Goal: Task Accomplishment & Management: Manage account settings

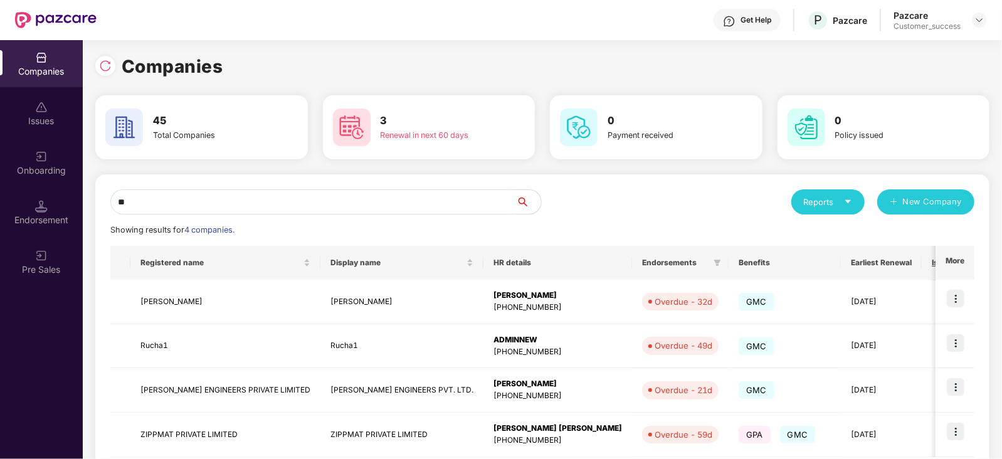
type input "*"
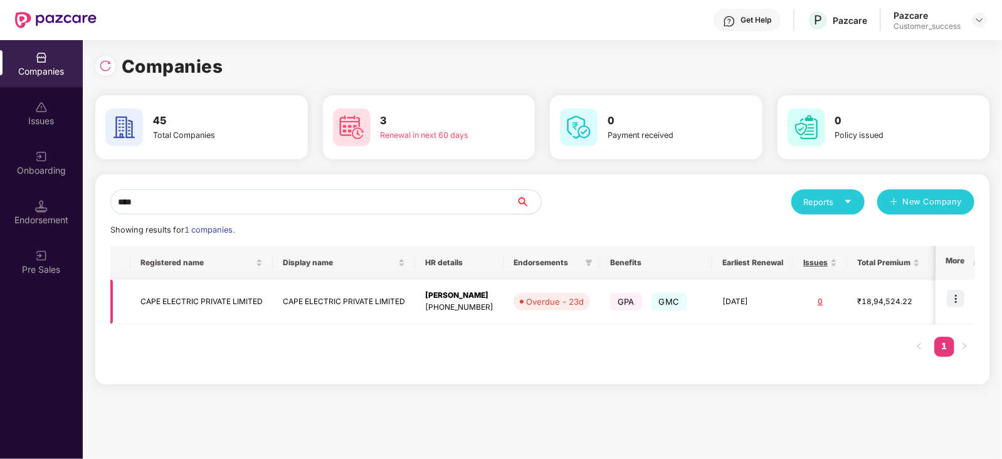
type input "****"
click at [956, 300] on img at bounding box center [956, 299] width 18 height 18
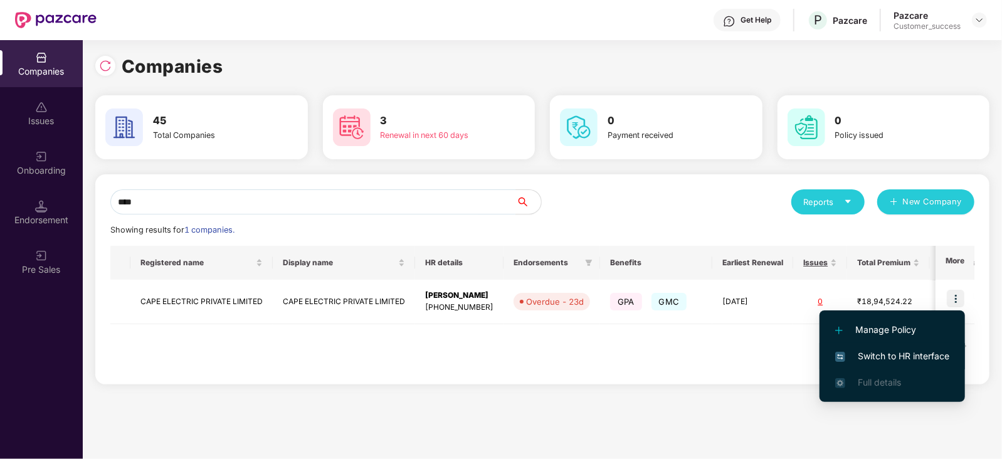
click at [888, 356] on span "Switch to HR interface" at bounding box center [892, 356] width 114 height 14
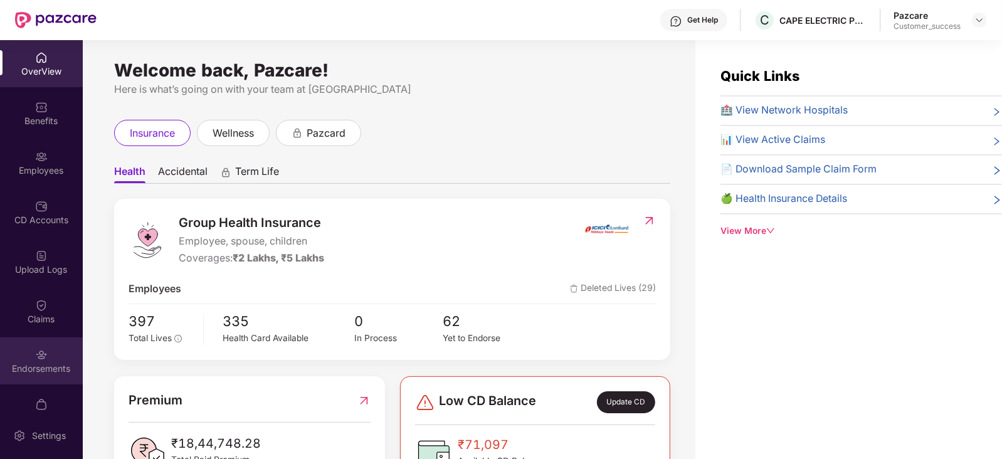
click at [50, 362] on div "Endorsements" at bounding box center [41, 368] width 83 height 13
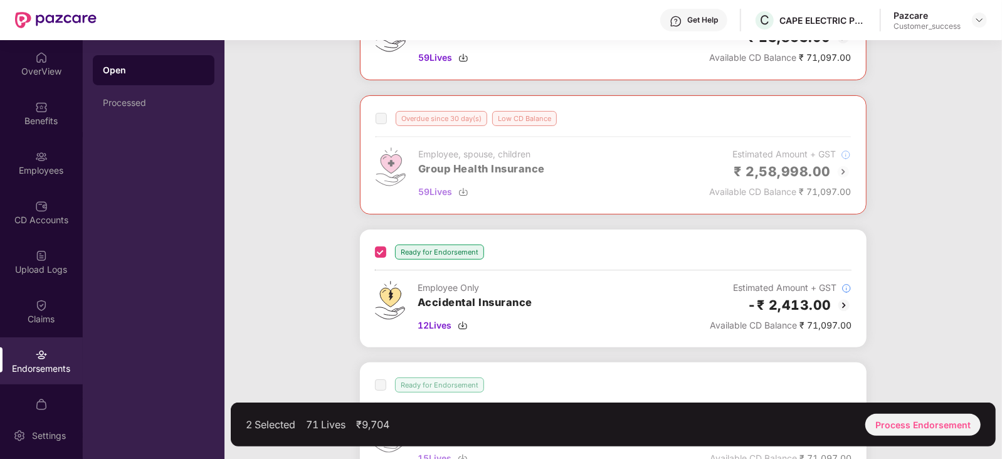
scroll to position [159, 0]
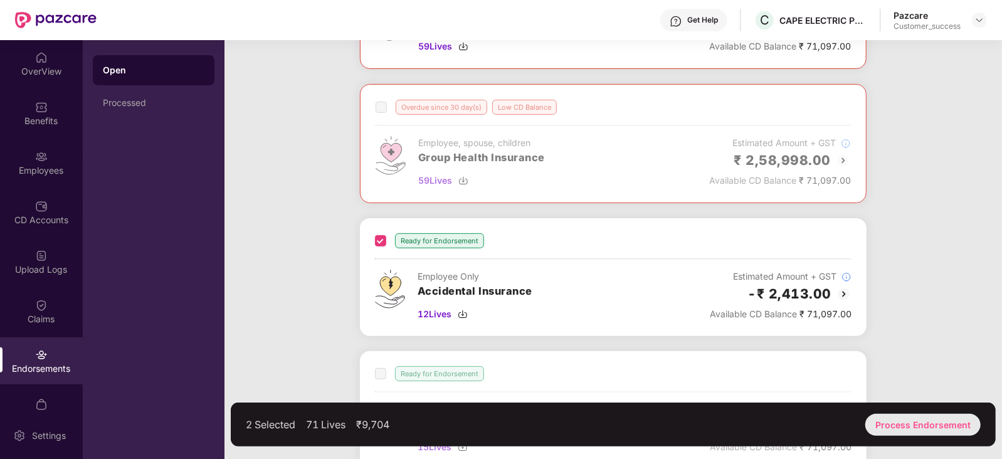
click at [914, 421] on div "Process Endorsement" at bounding box center [922, 425] width 115 height 22
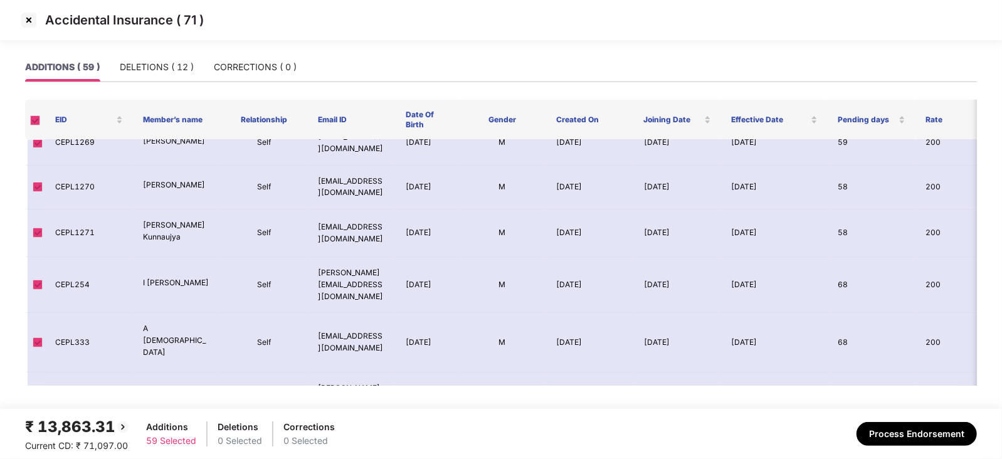
scroll to position [2395, 0]
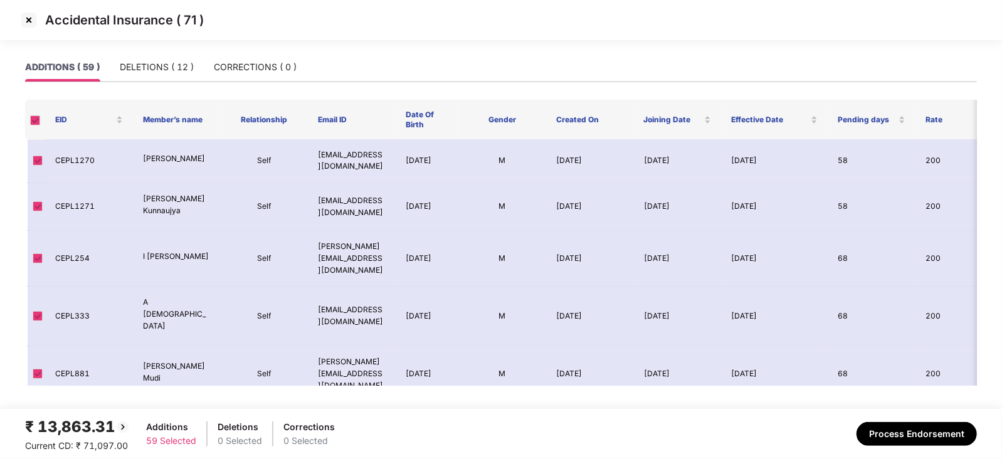
click at [28, 18] on img at bounding box center [29, 20] width 20 height 20
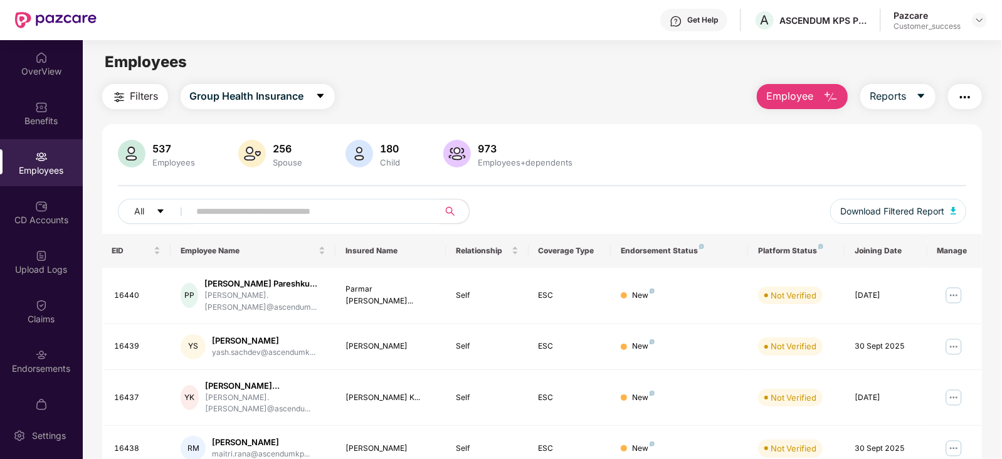
click at [262, 209] on input "text" at bounding box center [309, 211] width 225 height 19
click at [39, 109] on img at bounding box center [41, 107] width 13 height 13
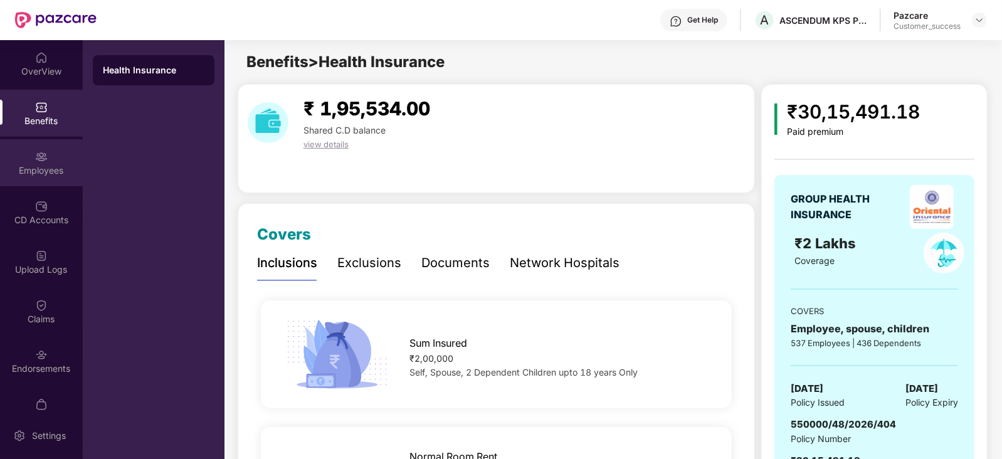
click at [40, 156] on img at bounding box center [41, 157] width 13 height 13
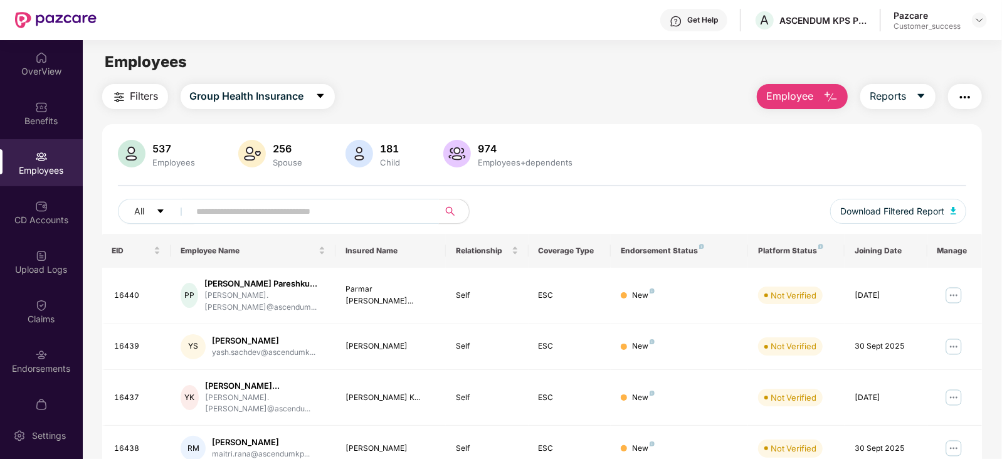
click at [234, 210] on input "text" at bounding box center [309, 211] width 225 height 19
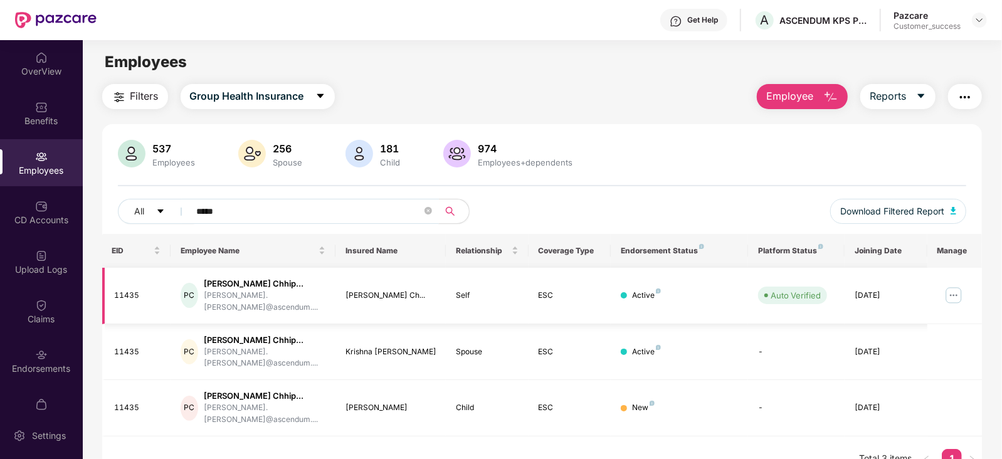
type input "*****"
click at [951, 296] on img at bounding box center [954, 295] width 20 height 20
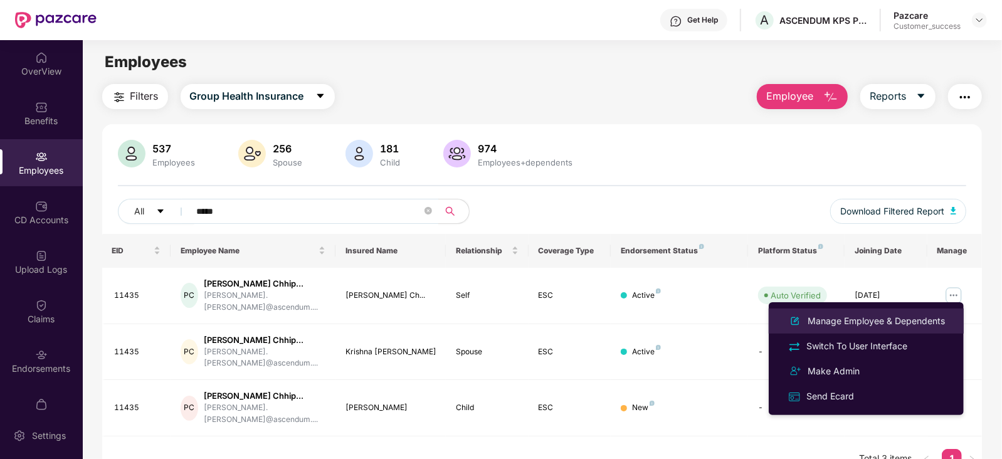
click at [885, 318] on div "Manage Employee & Dependents" at bounding box center [876, 321] width 142 height 14
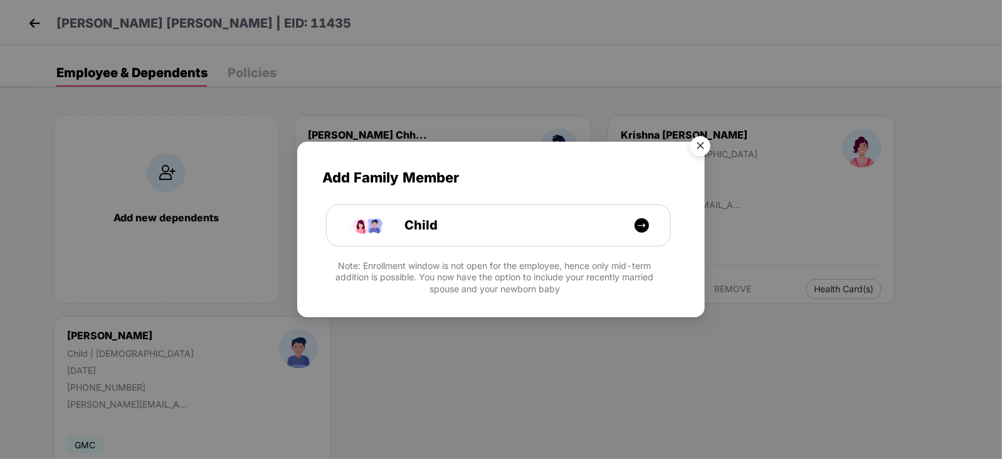
click at [700, 145] on img "Close" at bounding box center [700, 147] width 35 height 35
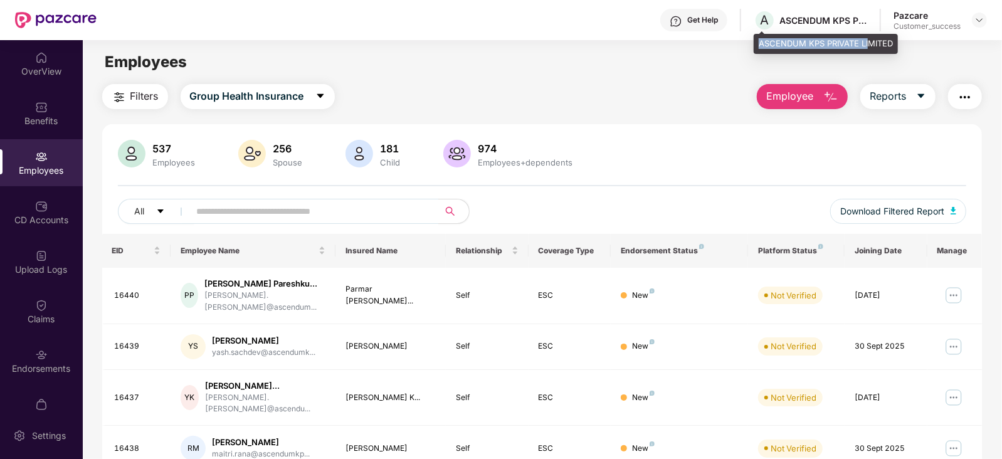
drag, startPoint x: 759, startPoint y: 40, endPoint x: 872, endPoint y: 50, distance: 113.3
click at [872, 50] on div "ASCENDUM KPS PRIVATE LIMITED" at bounding box center [826, 44] width 144 height 20
copy div "ASCENDUM KPS PRIVATE LIMITED"
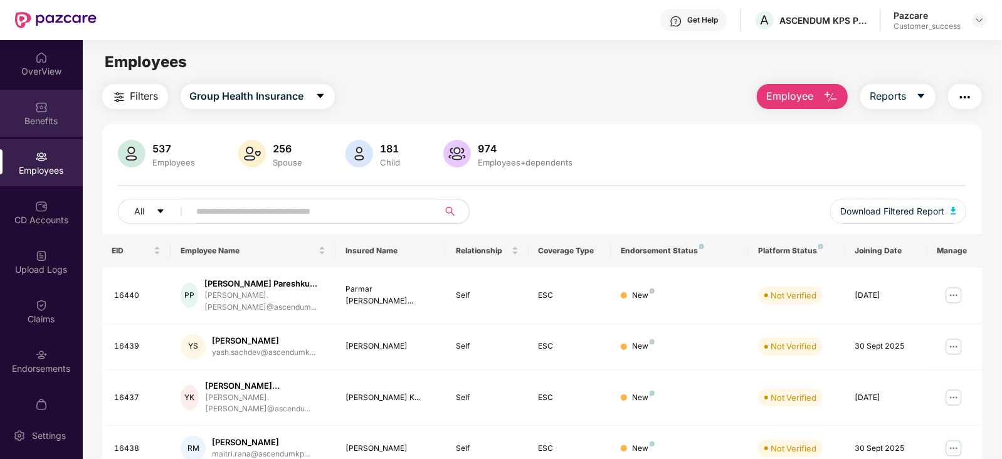
click at [46, 105] on div "Benefits" at bounding box center [41, 113] width 83 height 47
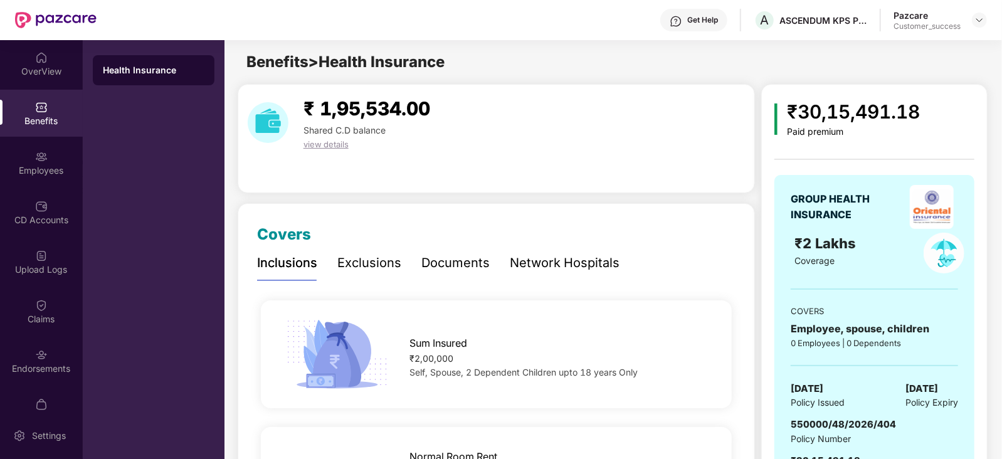
scroll to position [90, 0]
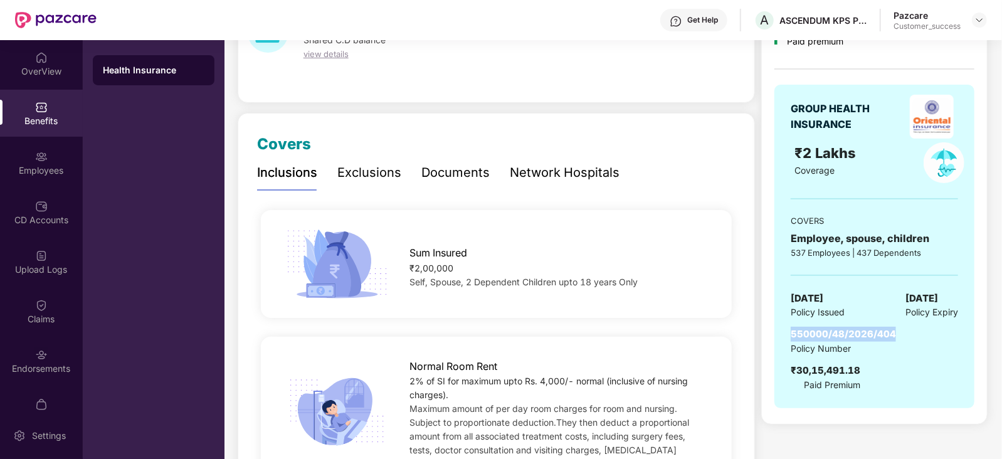
drag, startPoint x: 899, startPoint y: 334, endPoint x: 787, endPoint y: 333, distance: 111.6
click at [787, 333] on div "GROUP HEALTH INSURANCE ₹2 Lakhs Coverage COVERS Employee, spouse, children 537 …" at bounding box center [874, 247] width 200 height 324
copy span "550000/48/2026/404"
